Goal: Task Accomplishment & Management: Complete application form

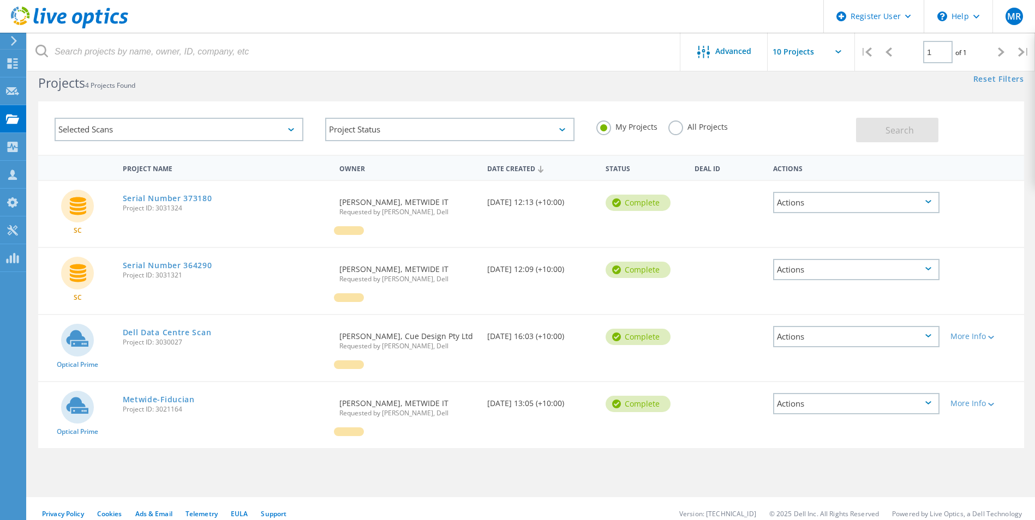
scroll to position [30, 0]
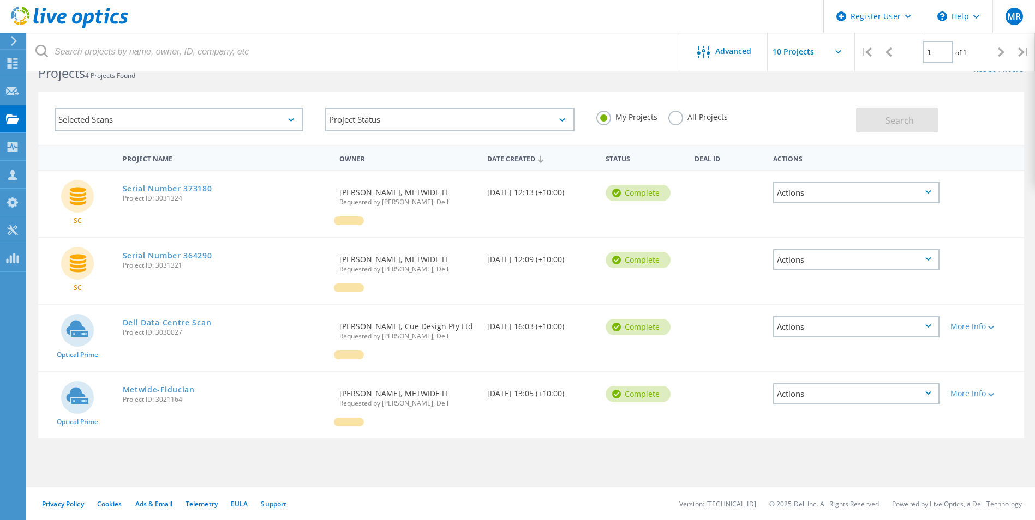
click at [277, 127] on div "Selected Scans" at bounding box center [179, 119] width 249 height 23
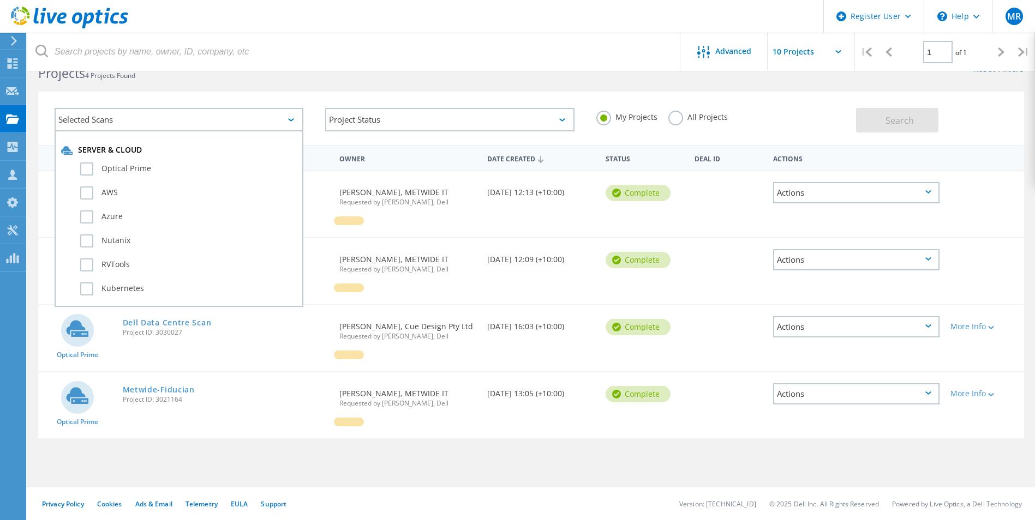
click at [271, 123] on div "Selected Scans" at bounding box center [179, 119] width 249 height 23
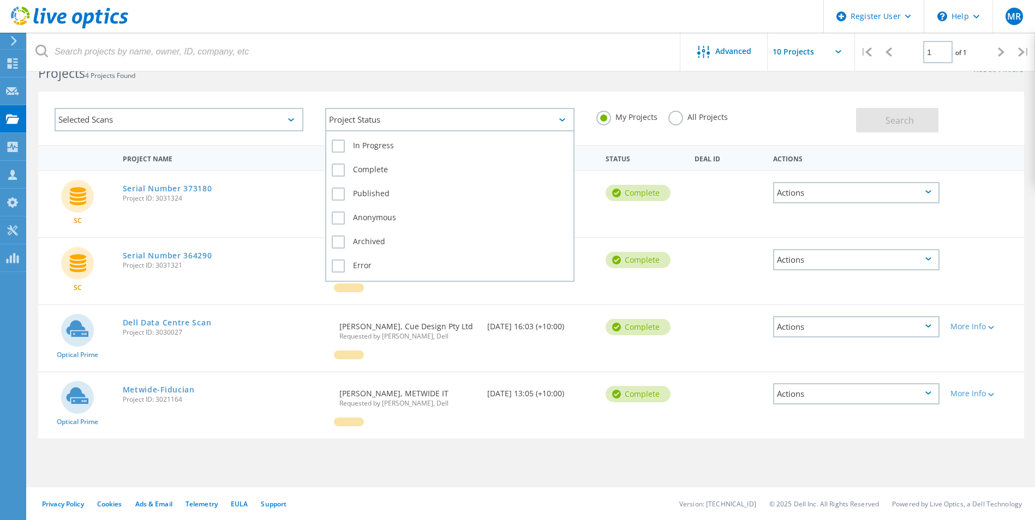
click at [343, 115] on div "Project Status" at bounding box center [449, 119] width 249 height 23
click at [336, 151] on label "In Progress" at bounding box center [450, 146] width 236 height 13
click at [0, 0] on input "In Progress" at bounding box center [0, 0] width 0 height 0
click at [335, 174] on label "Complete" at bounding box center [450, 170] width 236 height 13
click at [0, 0] on input "Complete" at bounding box center [0, 0] width 0 height 0
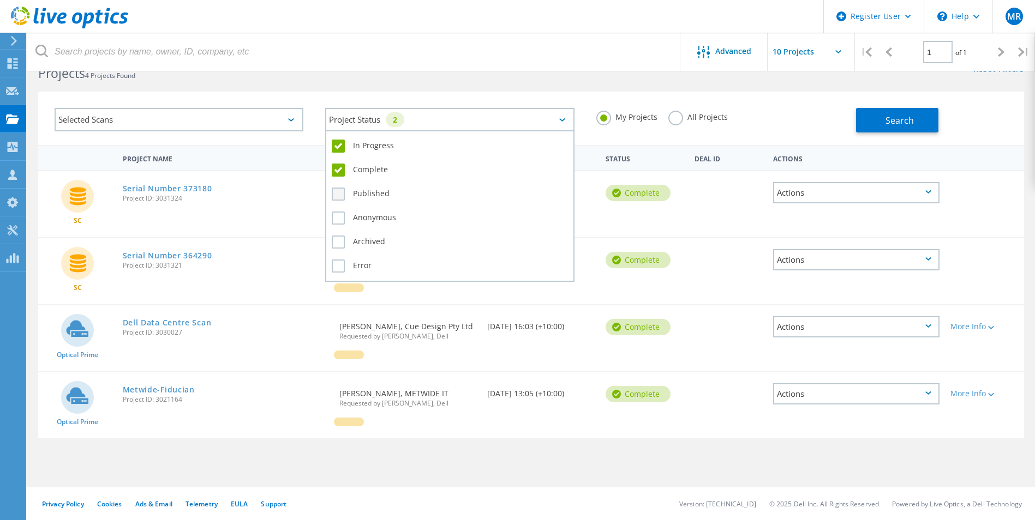
click at [336, 193] on label "Published" at bounding box center [450, 194] width 236 height 13
click at [0, 0] on input "Published" at bounding box center [0, 0] width 0 height 0
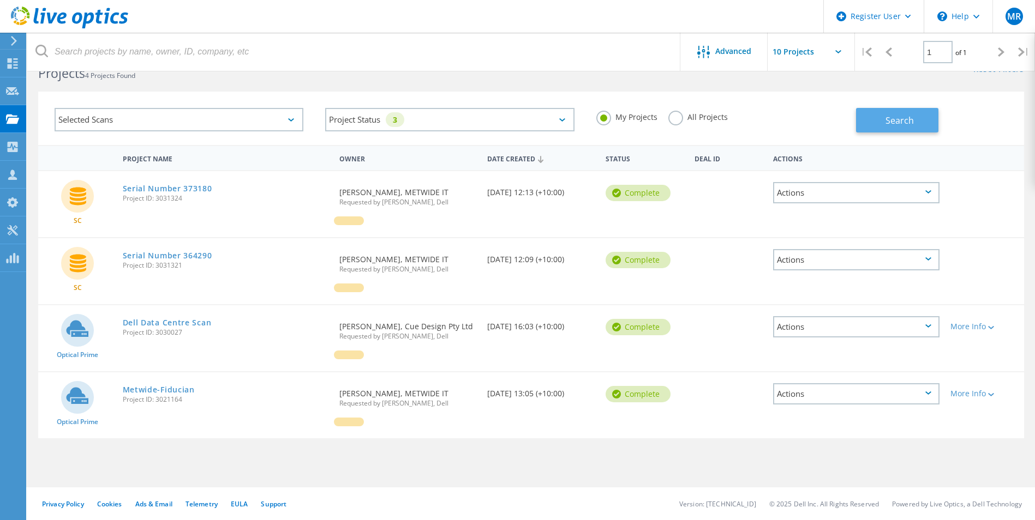
click at [887, 124] on span "Search" at bounding box center [899, 121] width 28 height 12
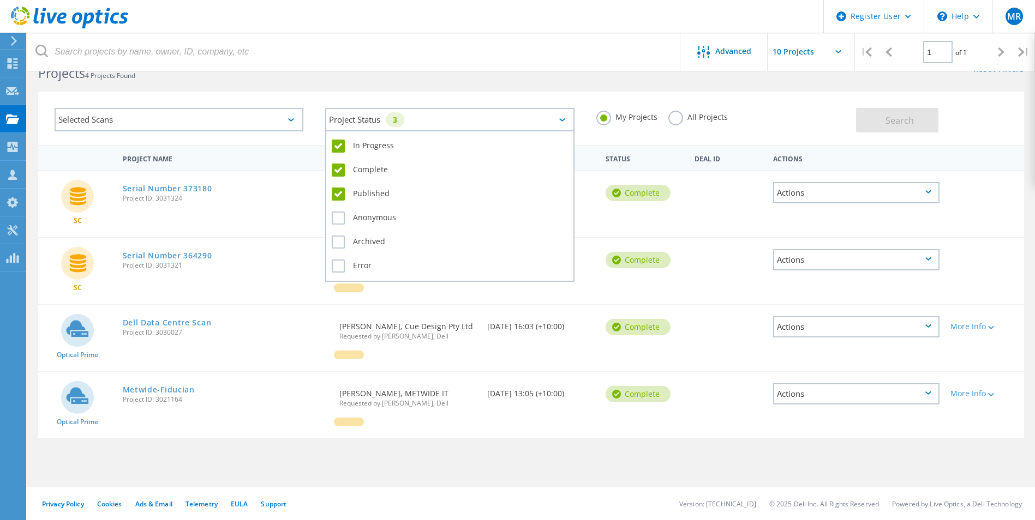
click at [513, 119] on div "Project Status 3" at bounding box center [449, 119] width 249 height 23
click at [345, 213] on label "Anonymous" at bounding box center [450, 218] width 236 height 13
click at [0, 0] on input "Anonymous" at bounding box center [0, 0] width 0 height 0
click at [336, 245] on label "Archived" at bounding box center [450, 242] width 236 height 13
click at [0, 0] on input "Archived" at bounding box center [0, 0] width 0 height 0
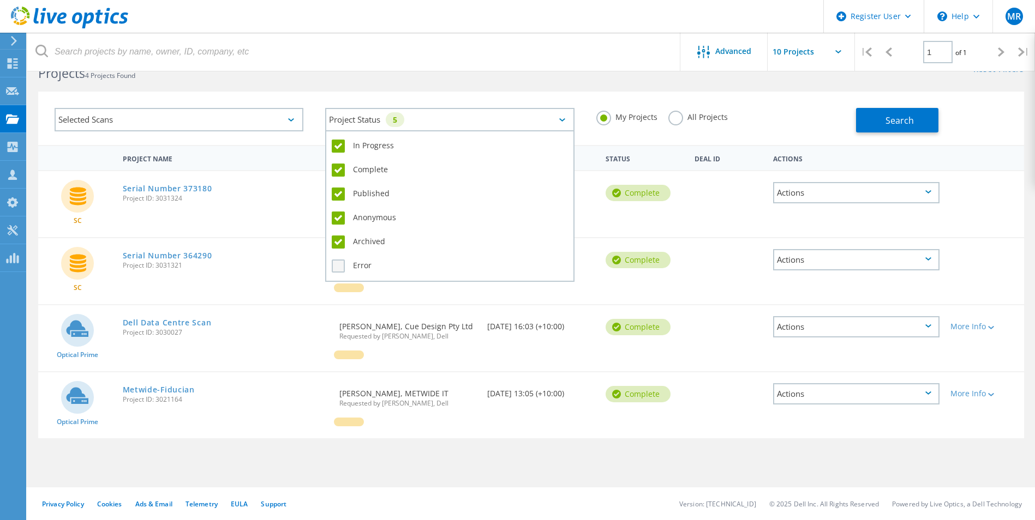
click at [337, 271] on label "Error" at bounding box center [450, 266] width 236 height 13
click at [0, 0] on input "Error" at bounding box center [0, 0] width 0 height 0
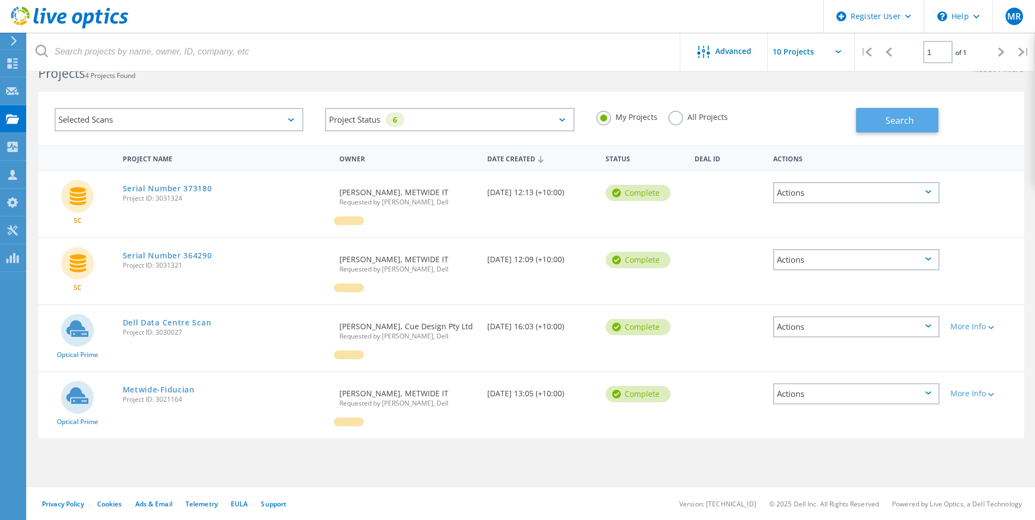
click at [885, 130] on button "Search" at bounding box center [897, 120] width 82 height 25
click at [673, 117] on label "All Projects" at bounding box center [697, 116] width 59 height 10
click at [0, 0] on input "All Projects" at bounding box center [0, 0] width 0 height 0
click at [630, 117] on label "My Projects" at bounding box center [626, 116] width 61 height 10
click at [0, 0] on input "My Projects" at bounding box center [0, 0] width 0 height 0
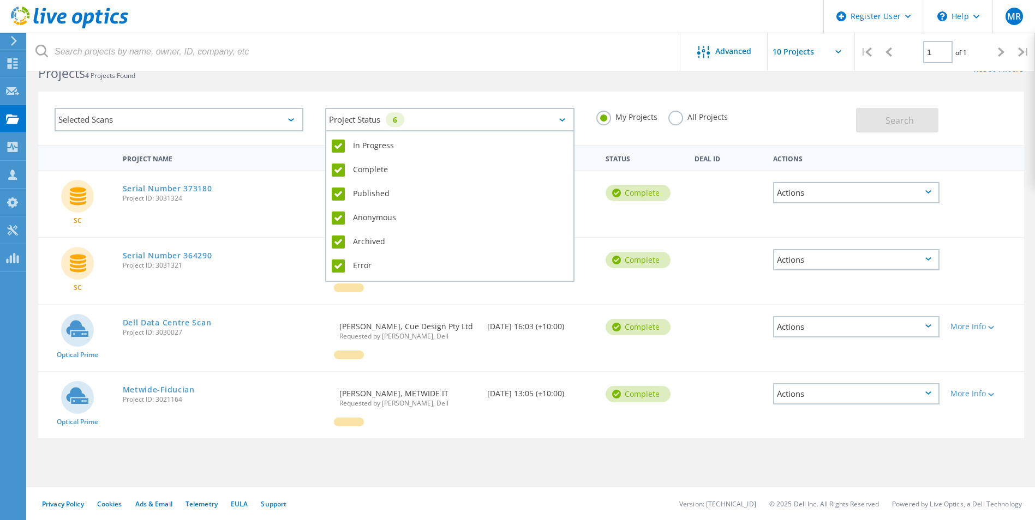
click at [512, 119] on div "Project Status 6" at bounding box center [449, 119] width 249 height 23
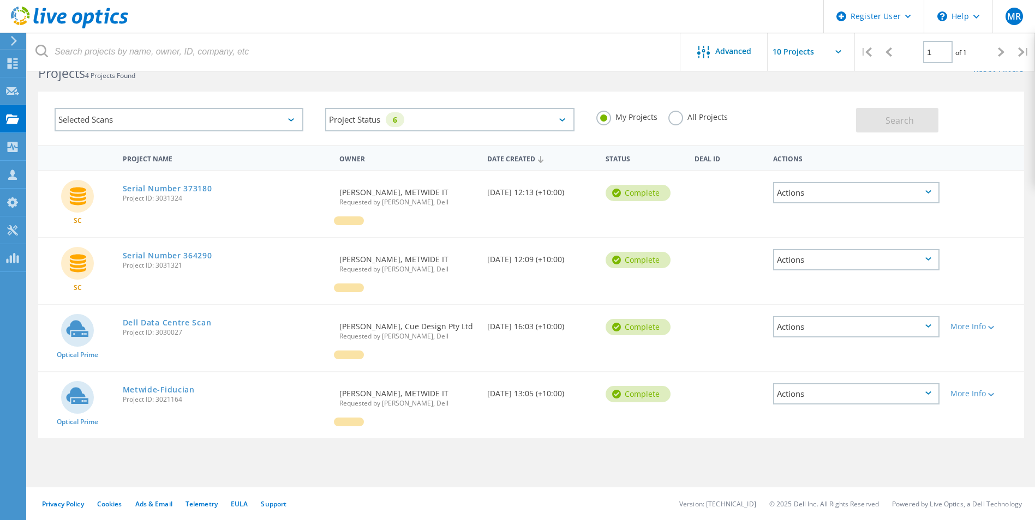
click at [761, 118] on div "My Projects All Projects" at bounding box center [720, 117] width 270 height 40
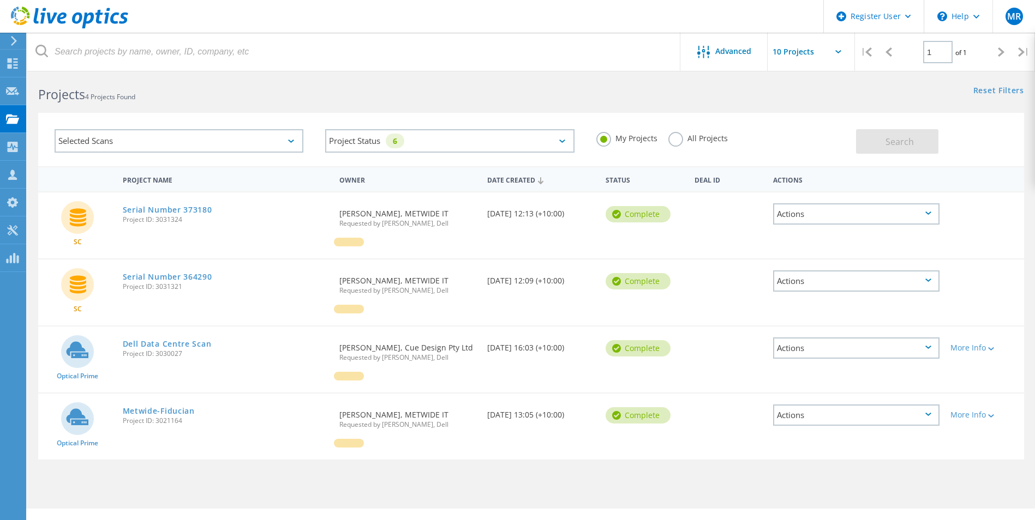
scroll to position [0, 0]
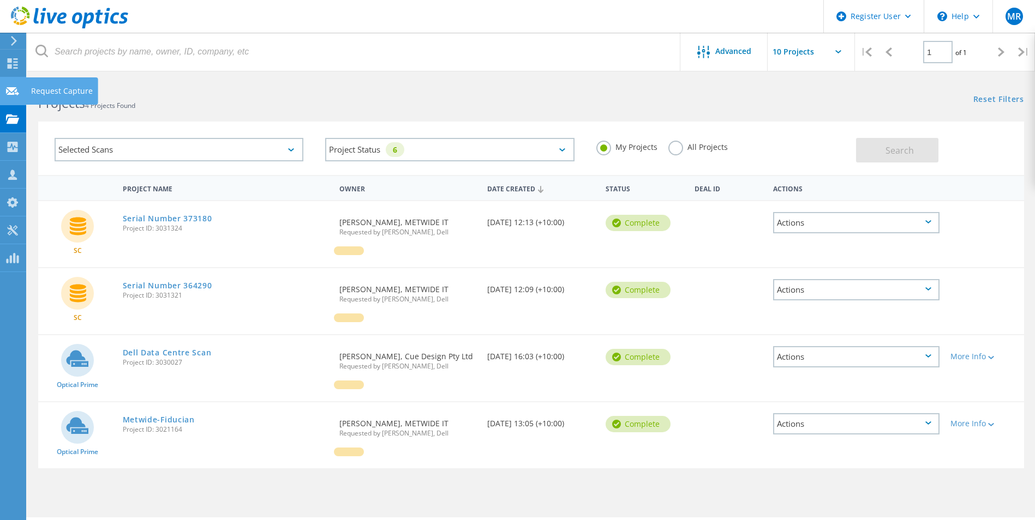
click at [18, 95] on icon at bounding box center [12, 91] width 13 height 10
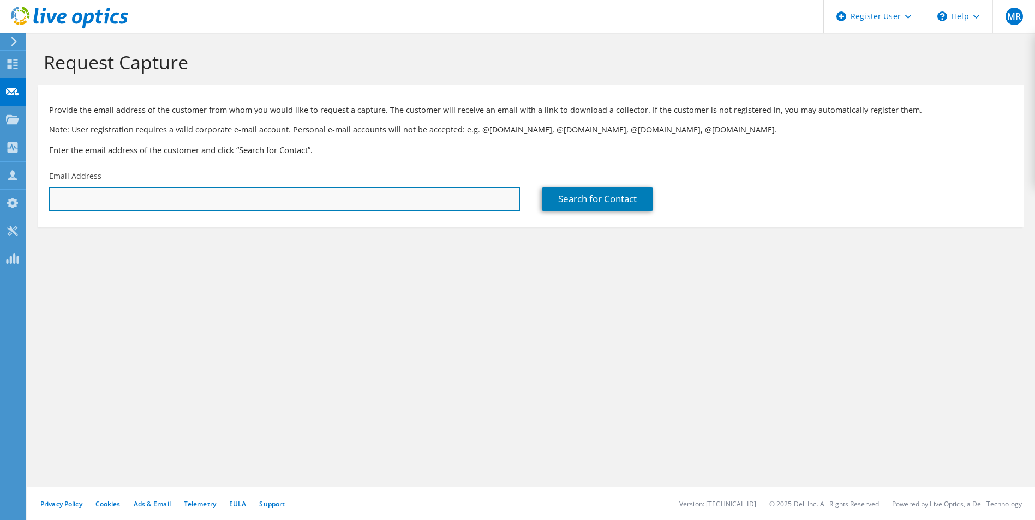
click at [129, 201] on input "text" at bounding box center [284, 199] width 471 height 24
paste input "[PERSON_NAME][EMAIL_ADDRESS][PERSON_NAME][DOMAIN_NAME]"
type input "[PERSON_NAME][EMAIL_ADDRESS][PERSON_NAME][DOMAIN_NAME]"
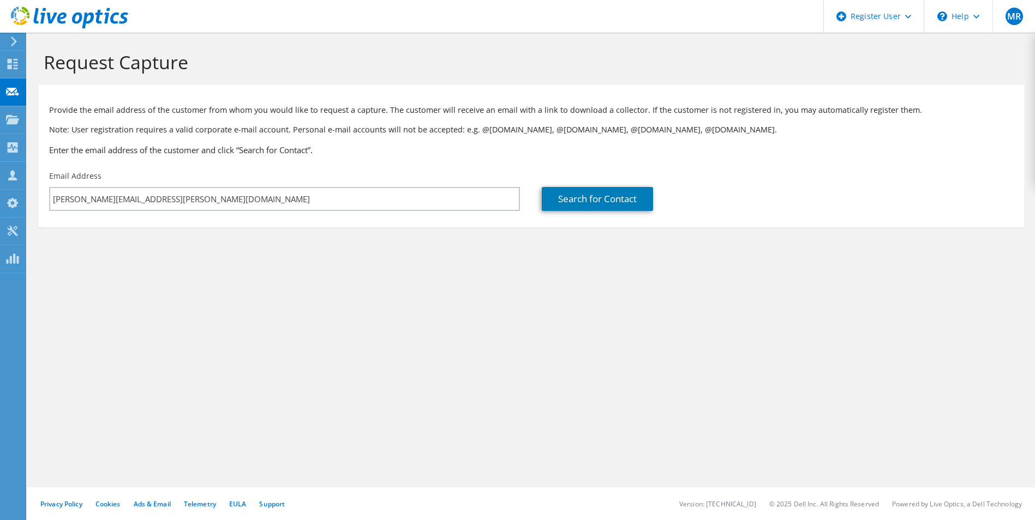
click at [293, 258] on section "Request Capture Provide the email address of the customer from whom you would l…" at bounding box center [530, 157] width 1007 height 249
click at [551, 205] on link "Search for Contact" at bounding box center [597, 199] width 111 height 24
type input "Advitech Pty Ltd"
type input "[PERSON_NAME]"
type input "King"
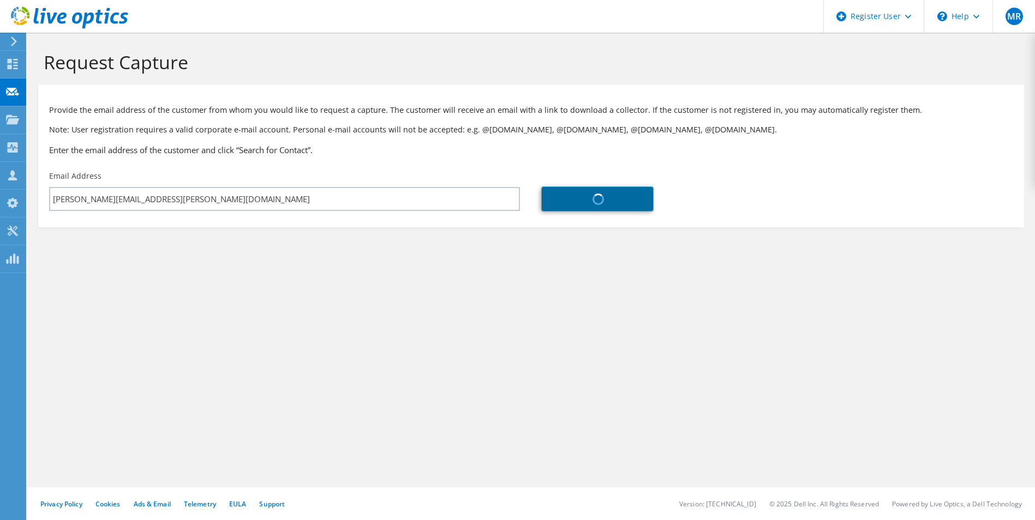
type input "Australia"
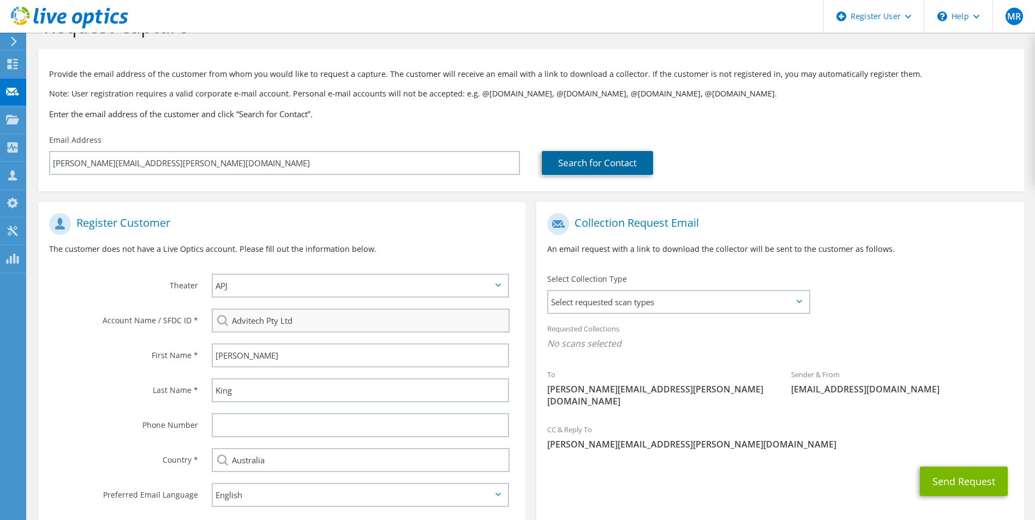
scroll to position [55, 0]
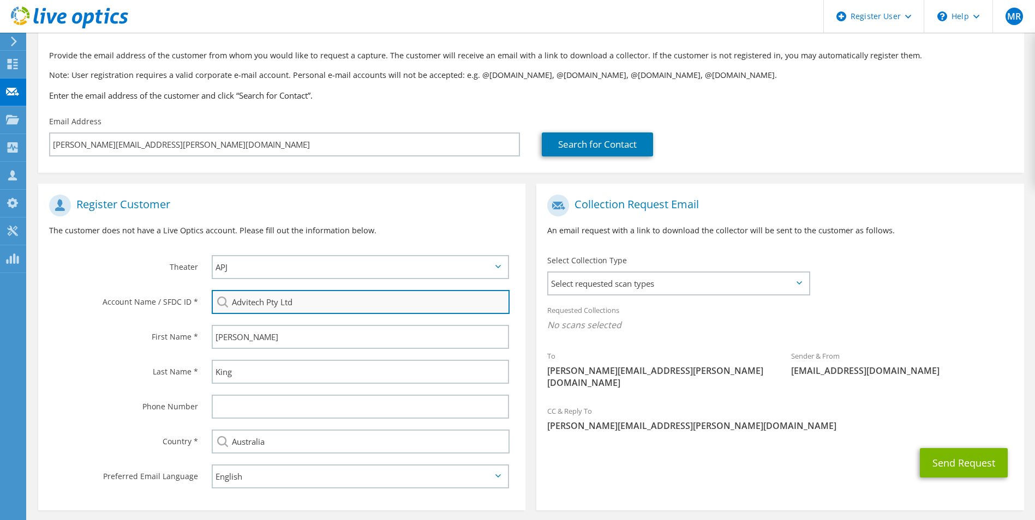
drag, startPoint x: 304, startPoint y: 310, endPoint x: 231, endPoint y: 308, distance: 73.6
click at [231, 308] on input "Advitech Pty Ltd" at bounding box center [361, 302] width 298 height 24
click at [519, 198] on div "Register Customer The customer does not have a Live Optics account. Please fill…" at bounding box center [281, 219] width 487 height 61
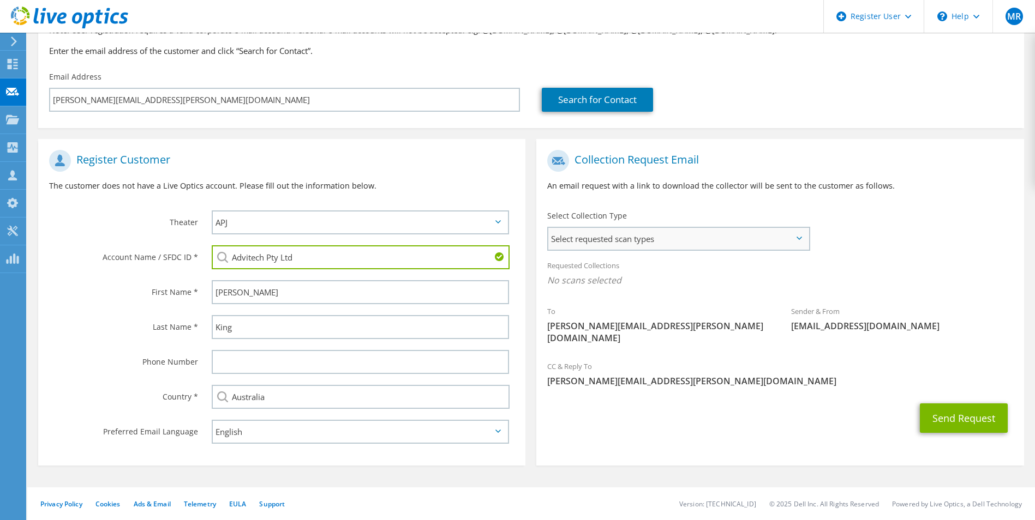
click at [601, 237] on span "Select requested scan types" at bounding box center [678, 239] width 260 height 22
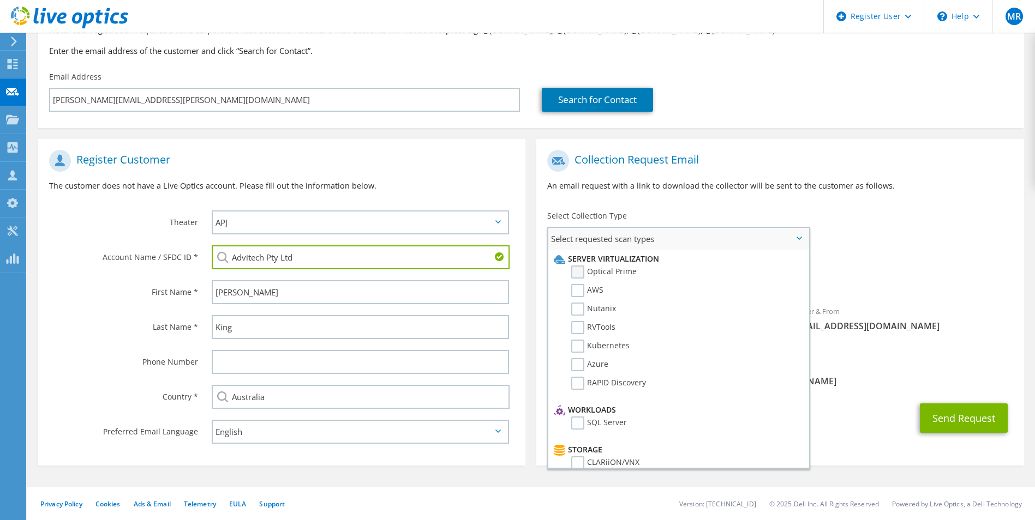
click at [580, 274] on label "Optical Prime" at bounding box center [603, 272] width 65 height 13
click at [0, 0] on input "Optical Prime" at bounding box center [0, 0] width 0 height 0
click at [927, 273] on div "Requested Collections No scans selected Optical Prime" at bounding box center [779, 276] width 487 height 44
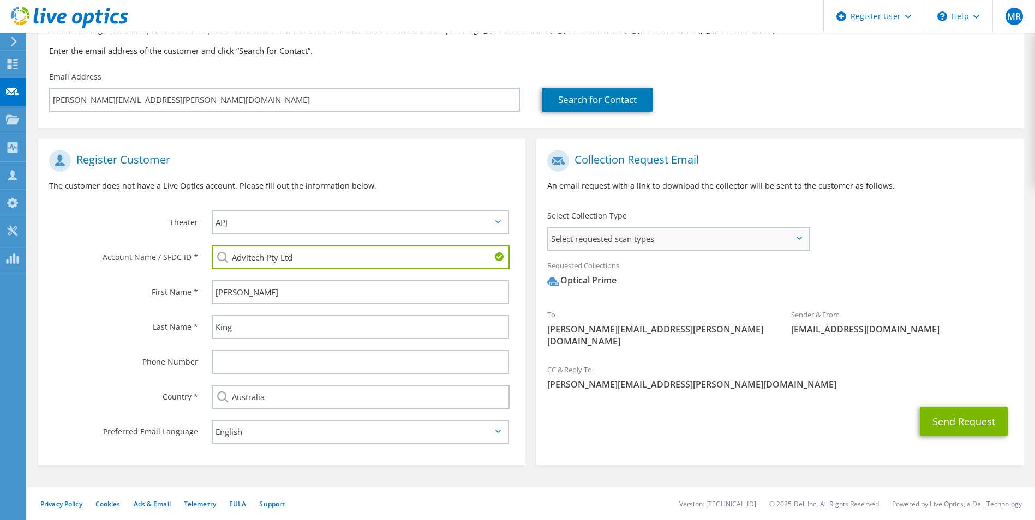
click at [658, 243] on span "Select requested scan types" at bounding box center [678, 239] width 260 height 22
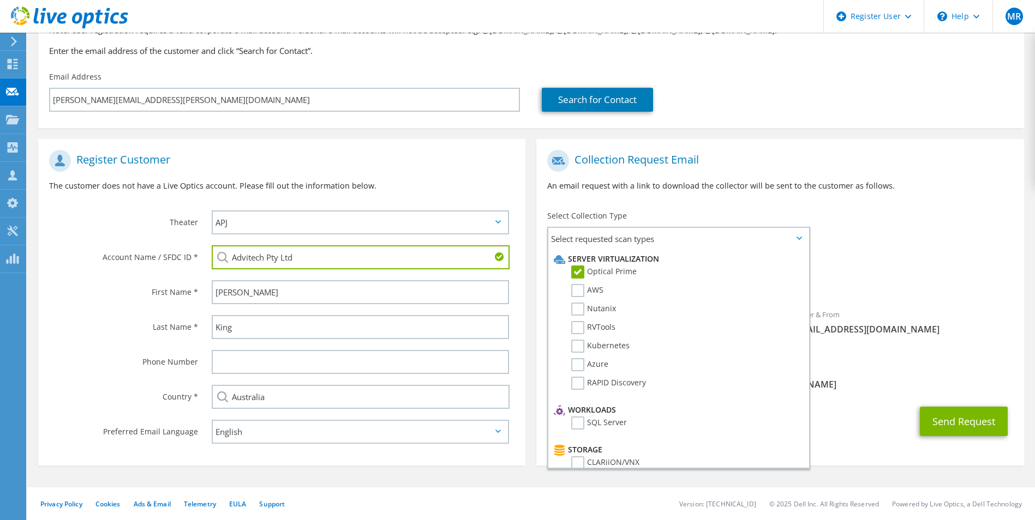
click at [897, 242] on div "To [PERSON_NAME][EMAIL_ADDRESS][PERSON_NAME][DOMAIN_NAME] Sender & From [EMAIL_…" at bounding box center [779, 252] width 487 height 214
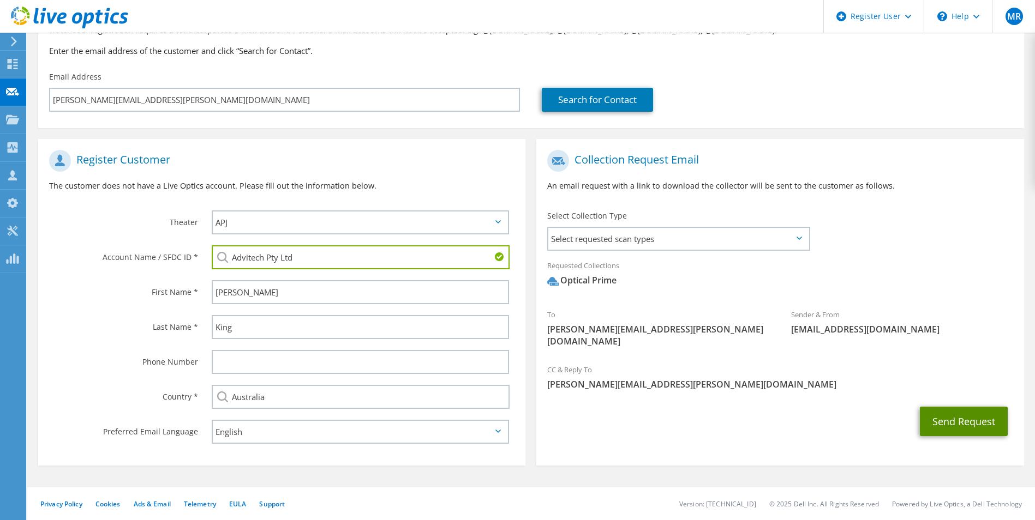
click at [961, 407] on button "Send Request" at bounding box center [963, 421] width 88 height 29
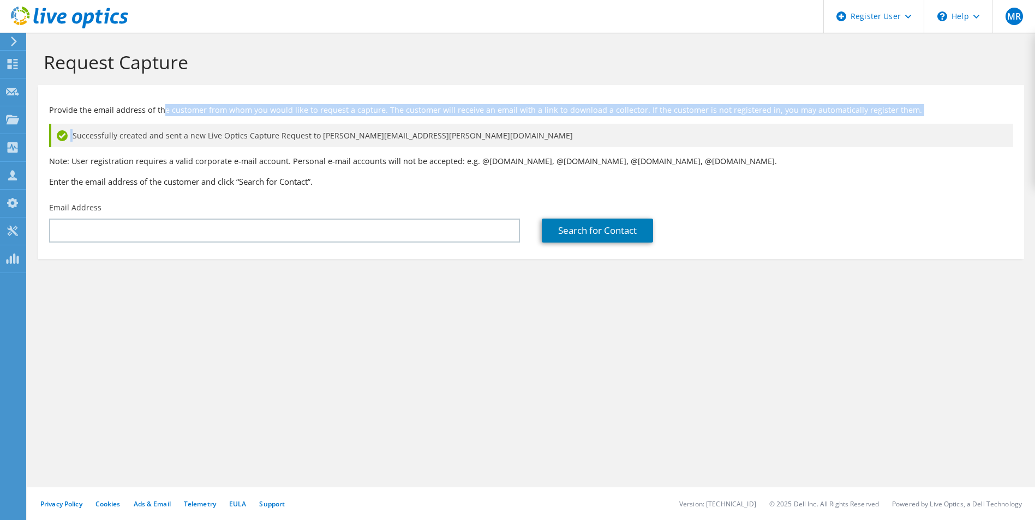
drag, startPoint x: 190, startPoint y: 112, endPoint x: 328, endPoint y: 117, distance: 138.0
click at [328, 117] on div "Provide the email address of the customer from whom you would like to request a…" at bounding box center [530, 144] width 985 height 106
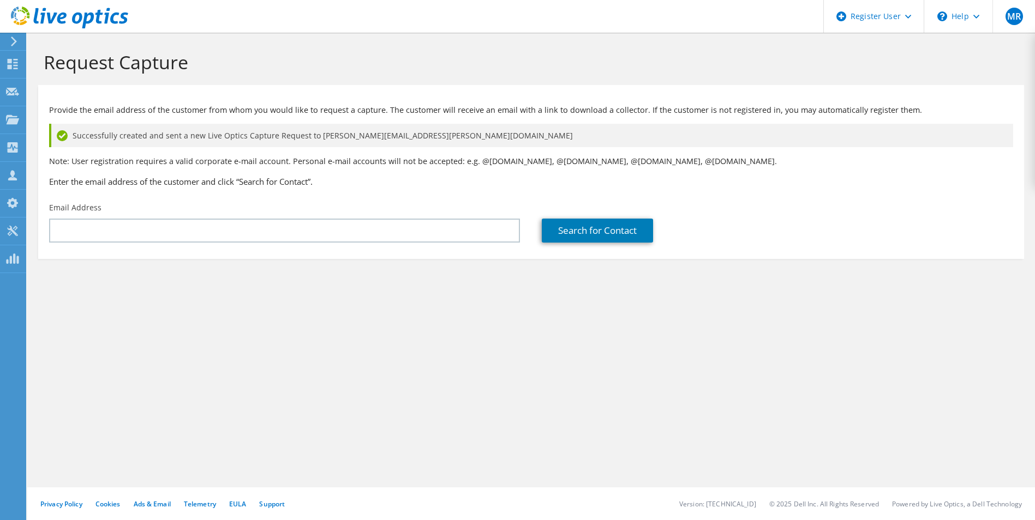
drag, startPoint x: 328, startPoint y: 117, endPoint x: 276, endPoint y: 137, distance: 55.8
click at [276, 137] on span "Successfully created and sent a new Live Optics Capture Request to sarah.king@e…" at bounding box center [323, 136] width 500 height 12
